Goal: Book appointment/travel/reservation

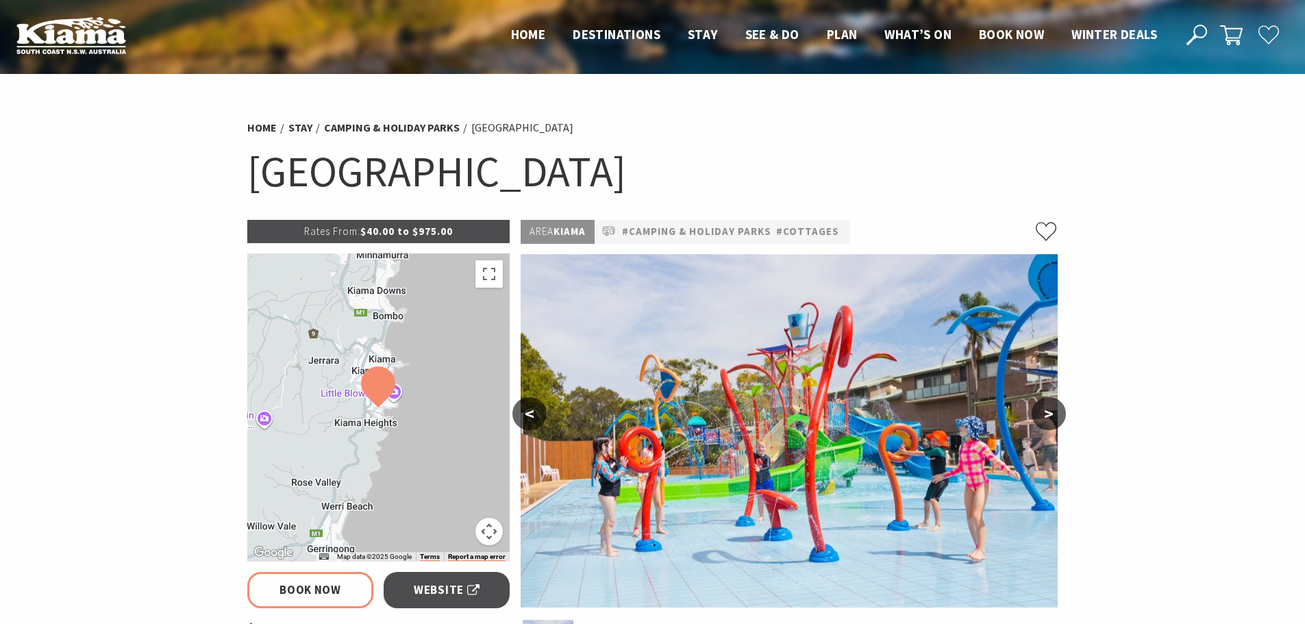
scroll to position [1298, 0]
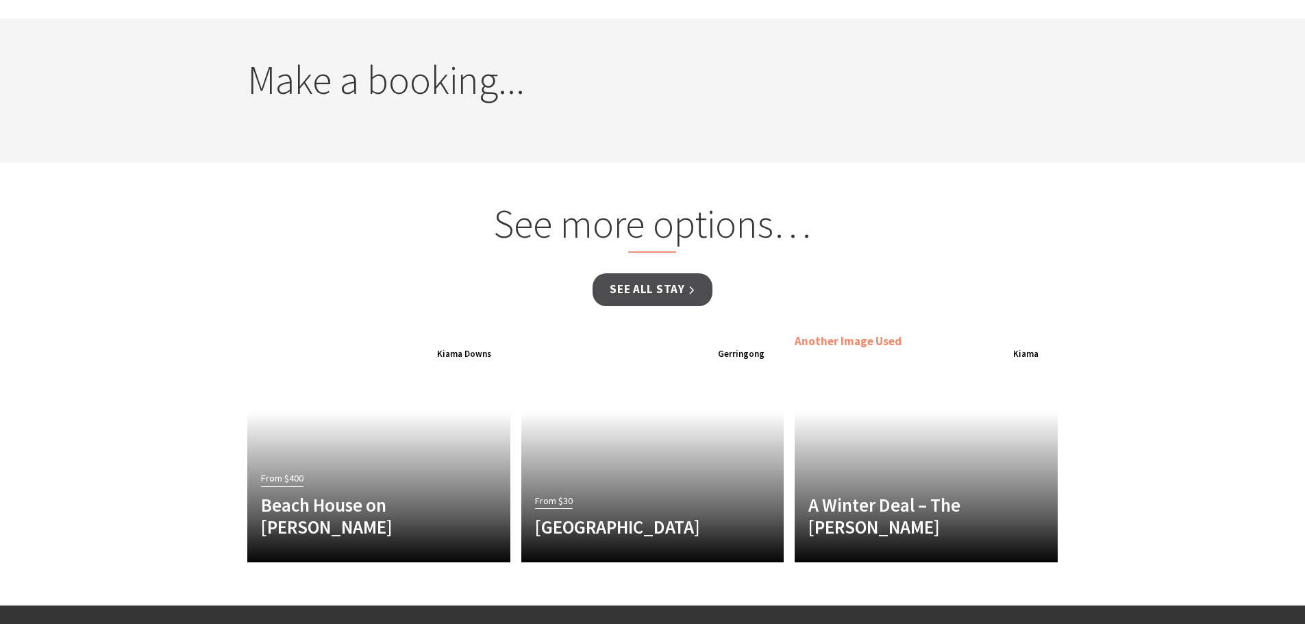
select select "3"
select select "2"
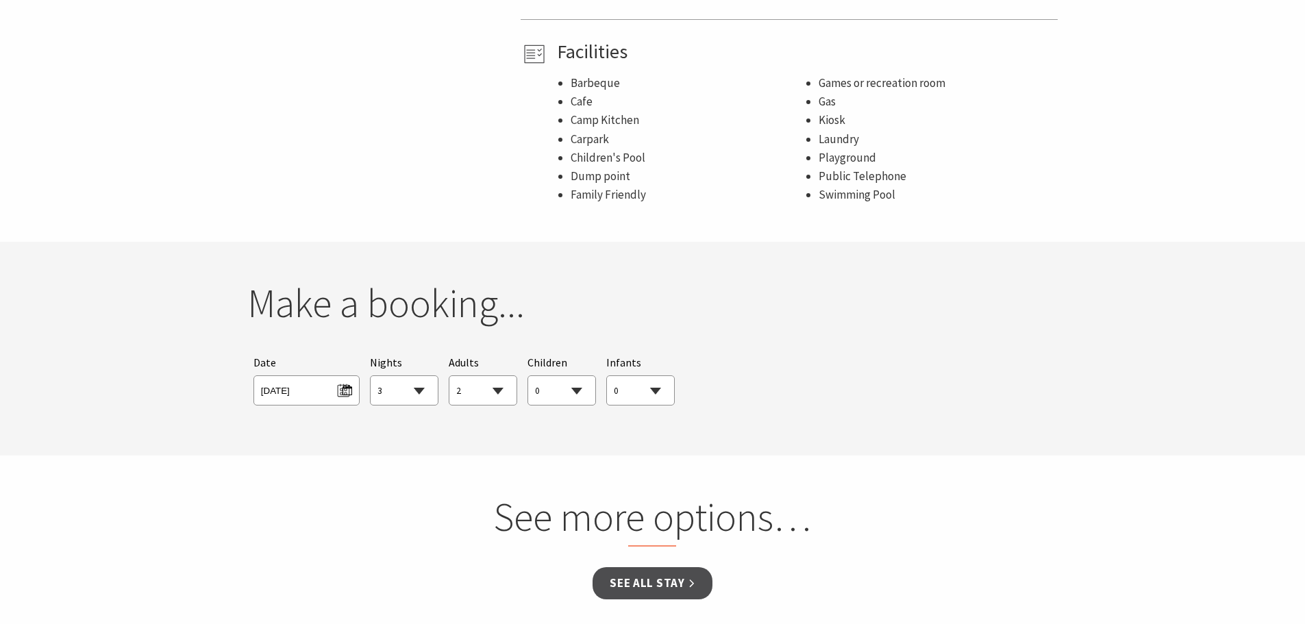
scroll to position [1096, 0]
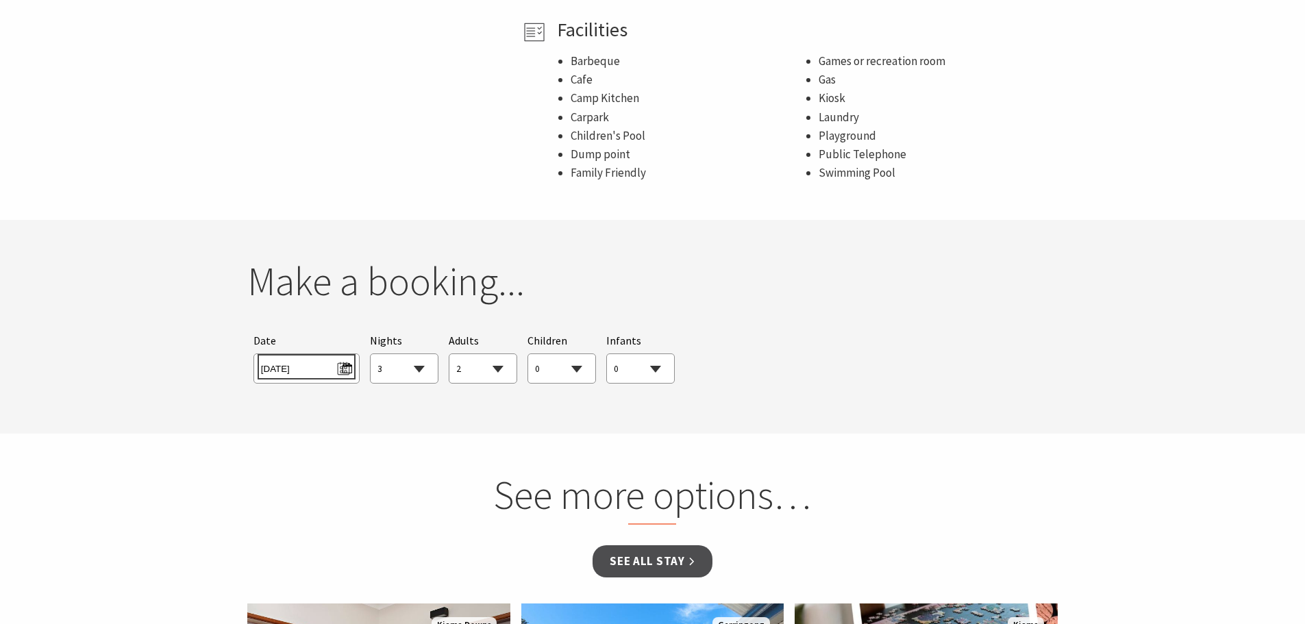
click at [320, 358] on span "[DATE]" at bounding box center [306, 367] width 91 height 19
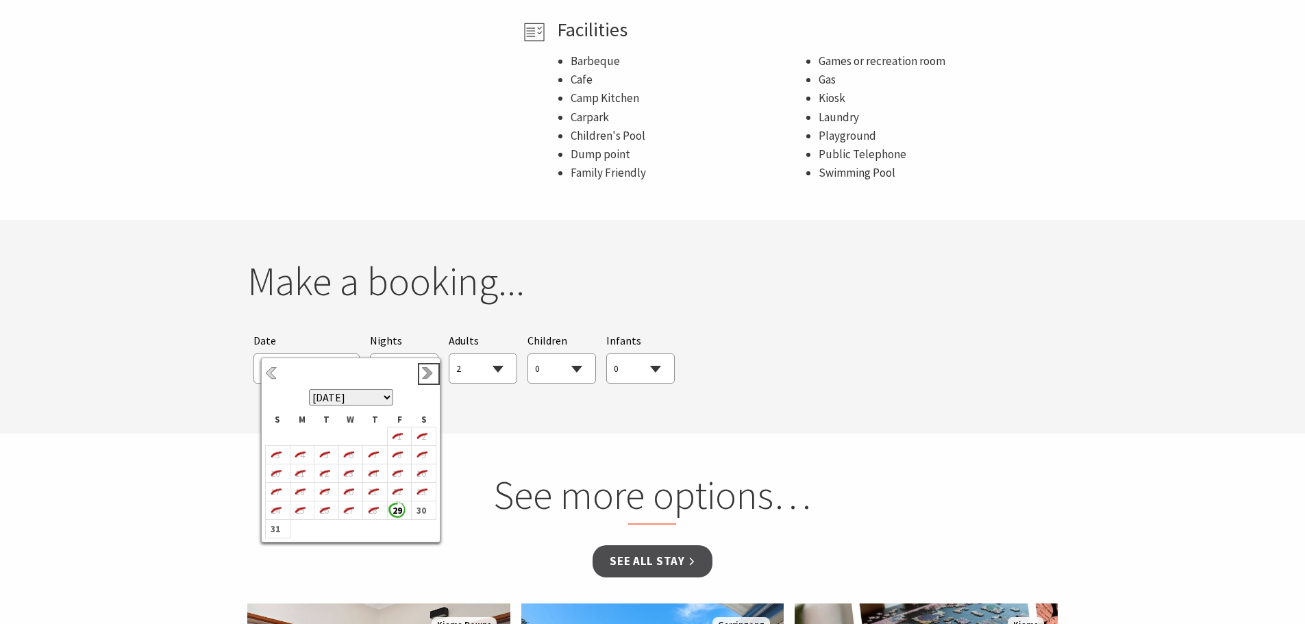
click at [426, 371] on link "Next" at bounding box center [428, 374] width 15 height 15
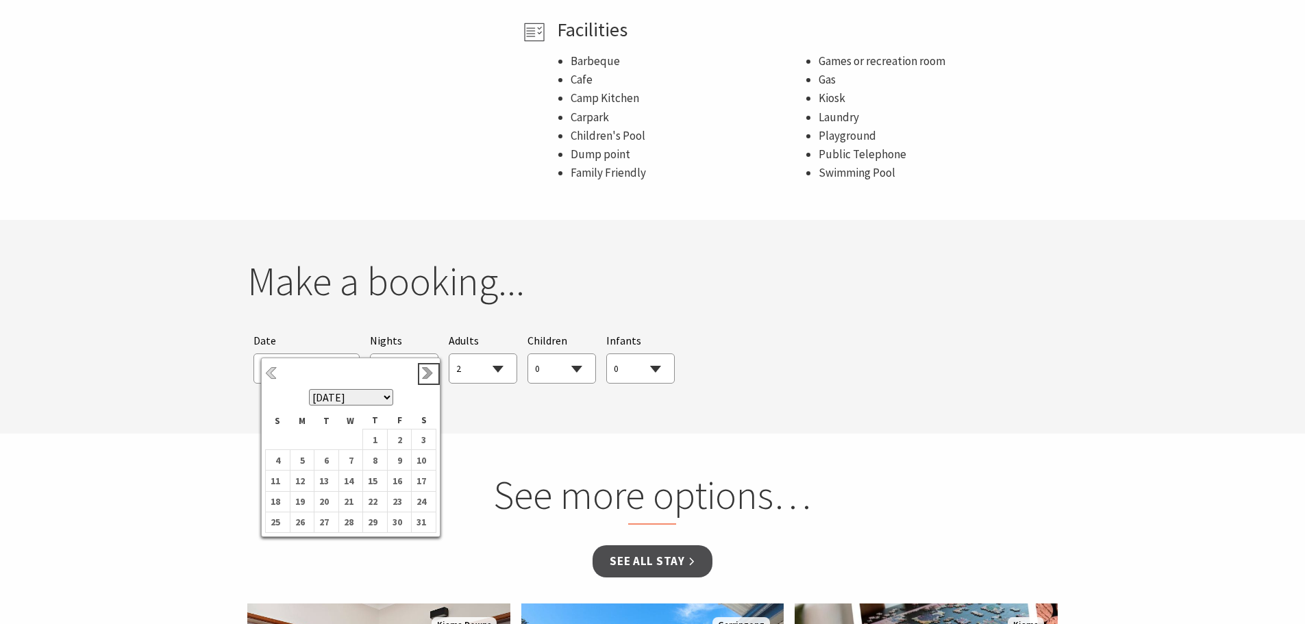
click at [426, 371] on link "Next" at bounding box center [428, 374] width 15 height 15
click at [375, 491] on b "19" at bounding box center [372, 496] width 18 height 18
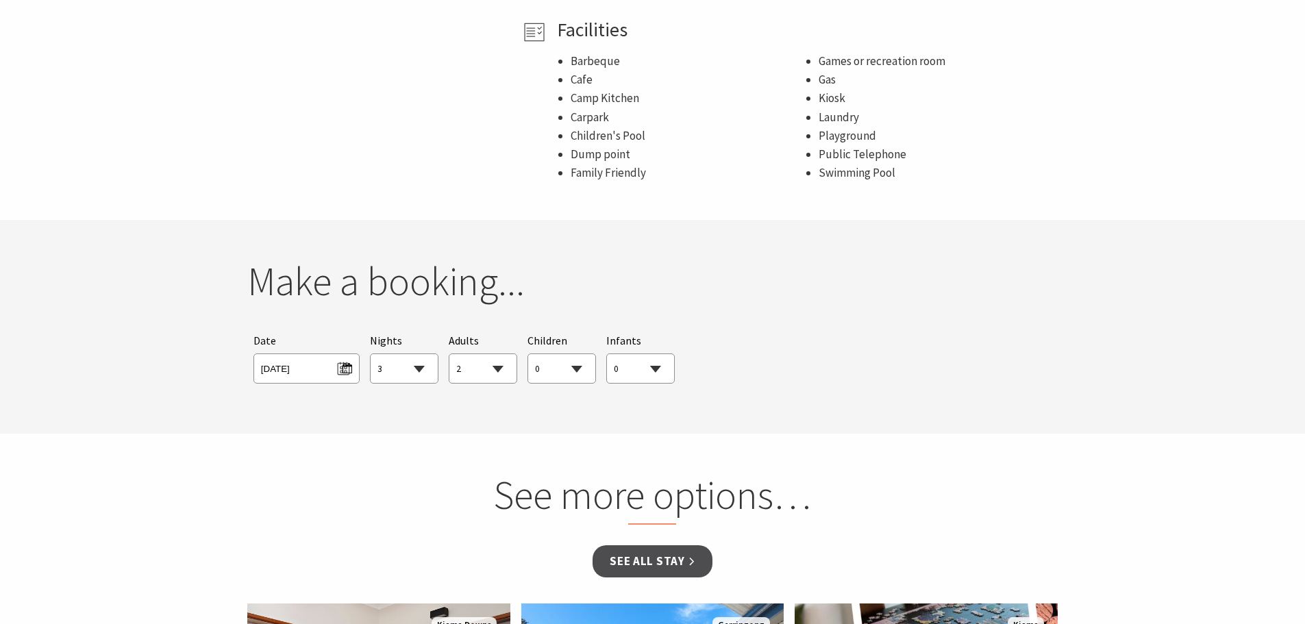
click at [408, 354] on select "1 2 3 4 5 6 7 8 9 10 11 12 13 14 15 16 17 18 19 20 21 22 23 24 25 26 27 28 29 30" at bounding box center [404, 369] width 67 height 30
select select "2"
click at [371, 354] on select "1 2 3 4 5 6 7 8 9 10 11 12 13 14 15 16 17 18 19 20 21 22 23 24 25 26 27 28 29 30" at bounding box center [404, 369] width 67 height 30
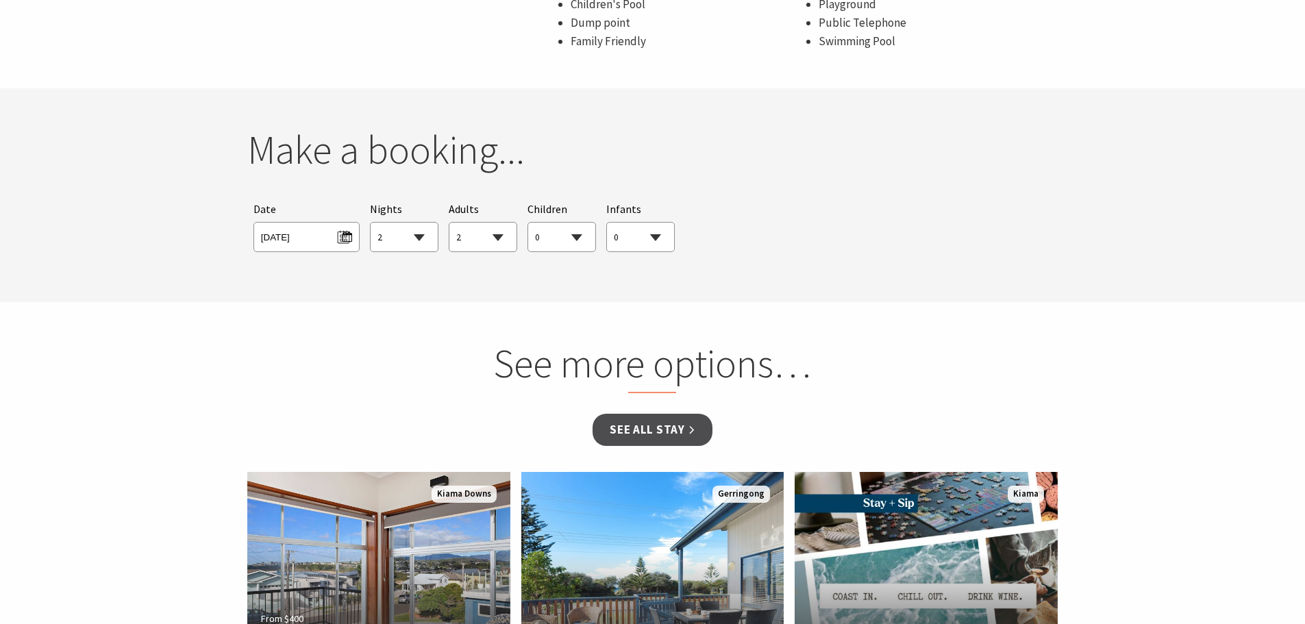
scroll to position [1234, 0]
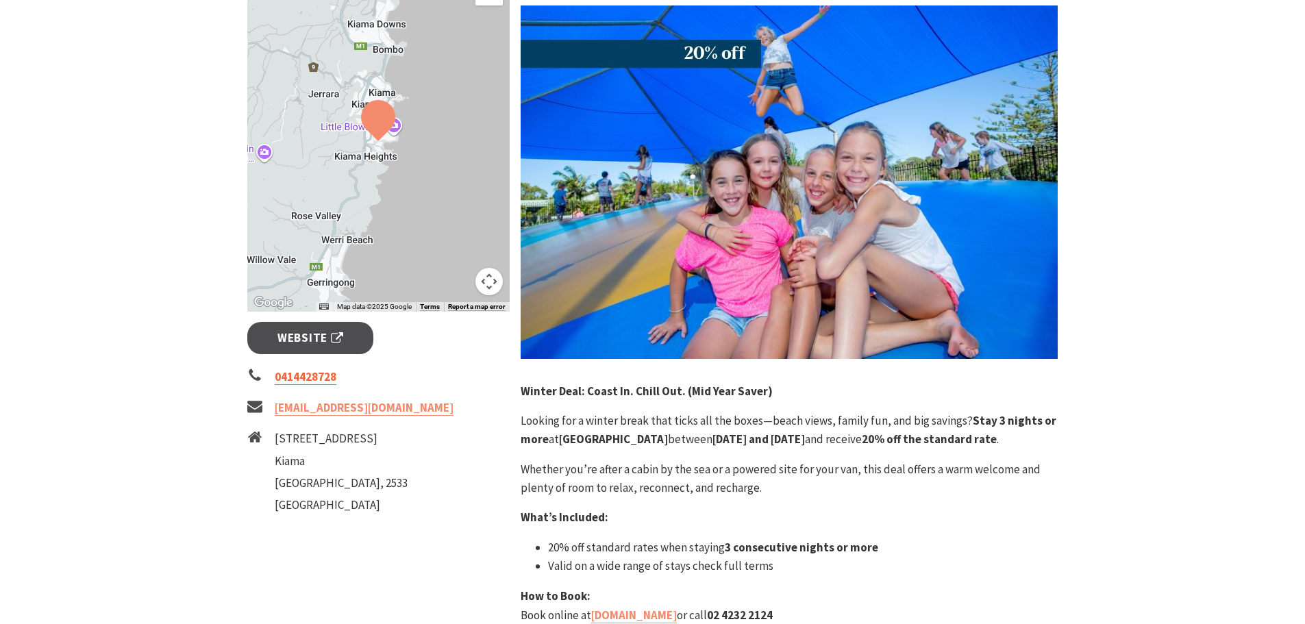
scroll to position [343, 0]
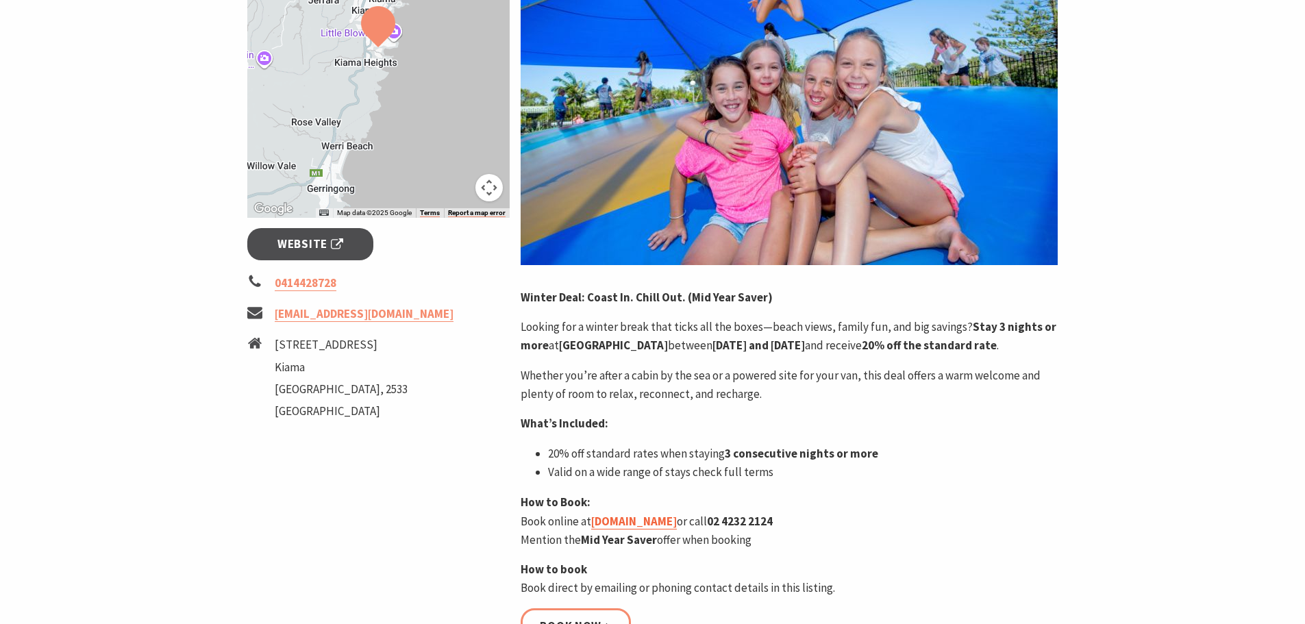
click at [664, 530] on link "eastsbeach.com.au" at bounding box center [634, 522] width 86 height 16
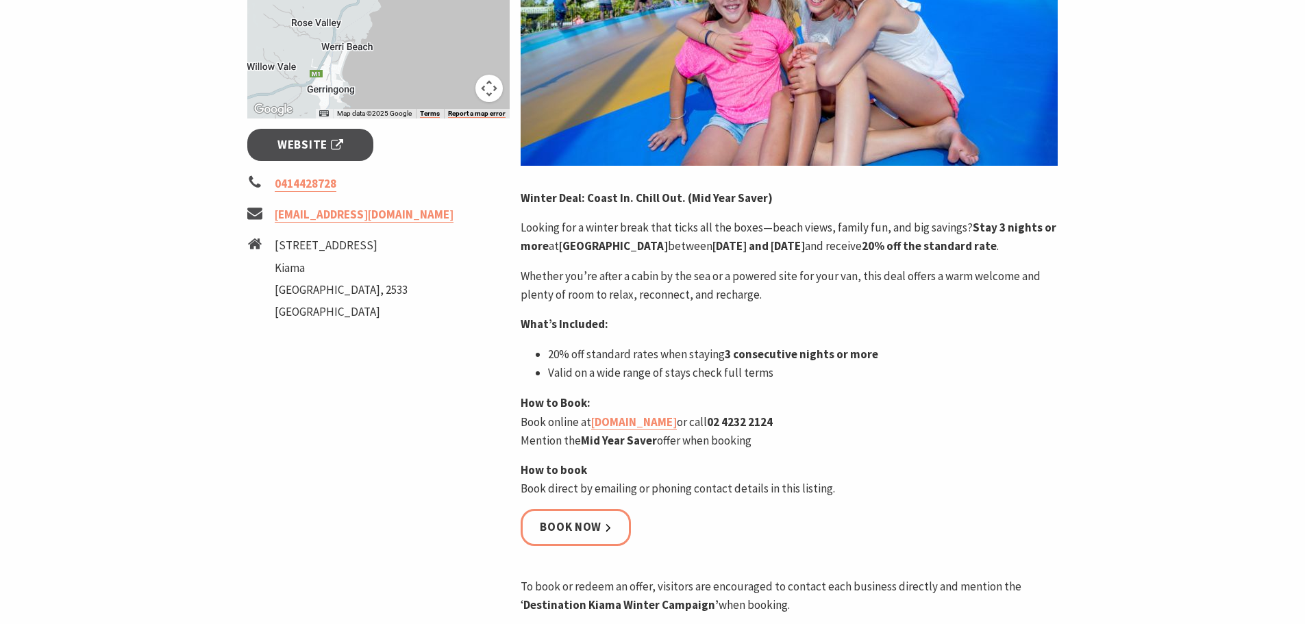
scroll to position [411, 0]
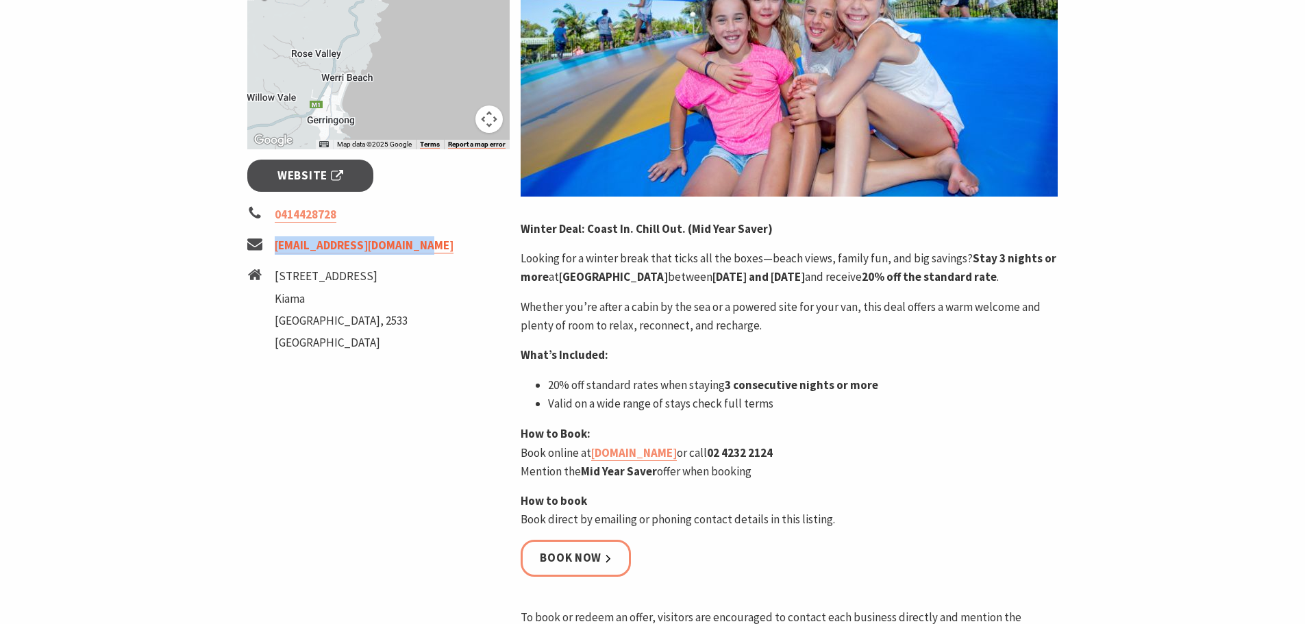
drag, startPoint x: 436, startPoint y: 250, endPoint x: 275, endPoint y: 251, distance: 160.4
click at [275, 251] on li "[EMAIL_ADDRESS][DOMAIN_NAME]" at bounding box center [378, 245] width 263 height 19
copy link "[EMAIL_ADDRESS][DOMAIN_NAME]"
